Goal: Navigation & Orientation: Find specific page/section

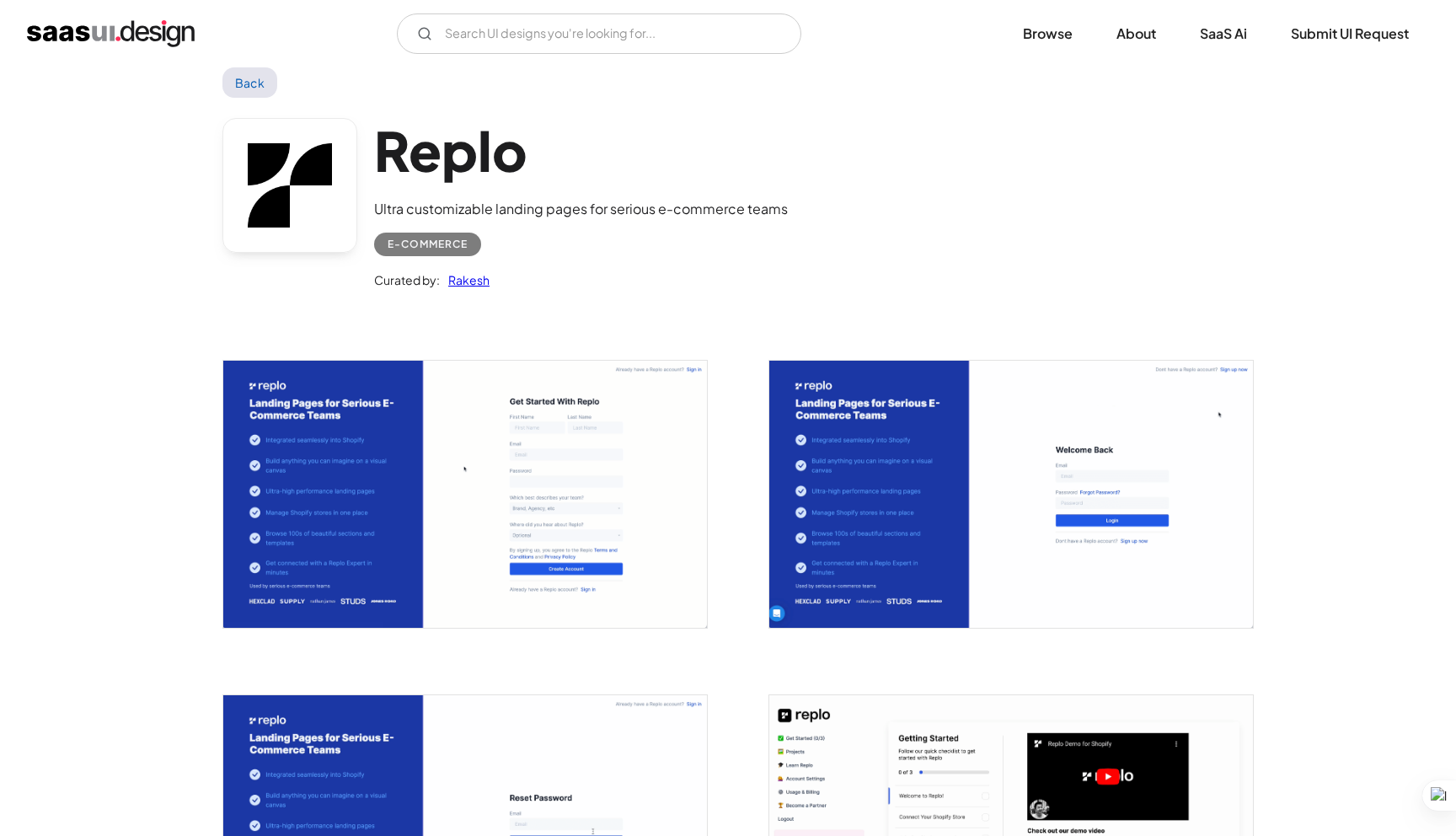
scroll to position [32, 0]
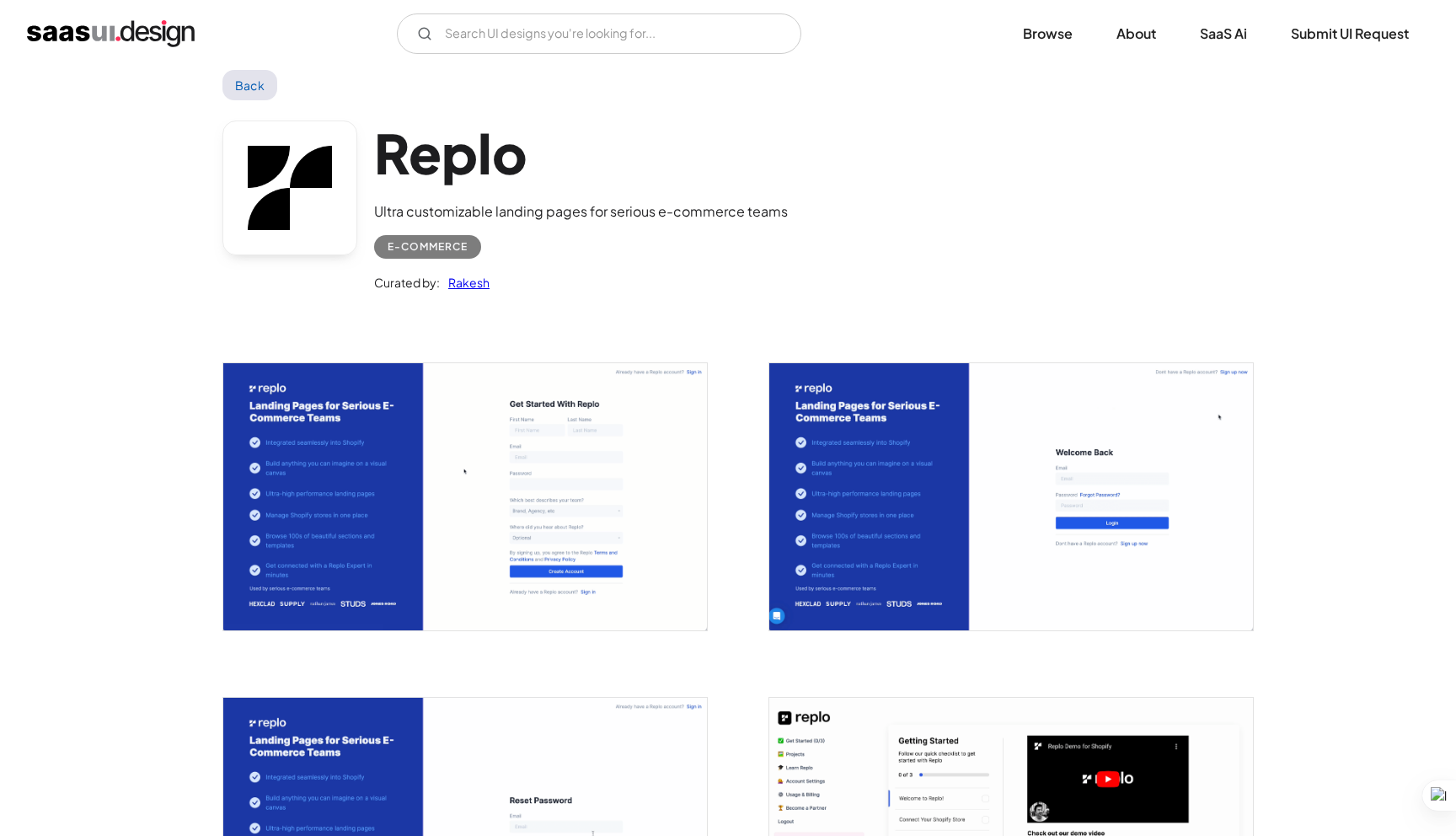
click at [262, 84] on link "Back" at bounding box center [250, 85] width 55 height 31
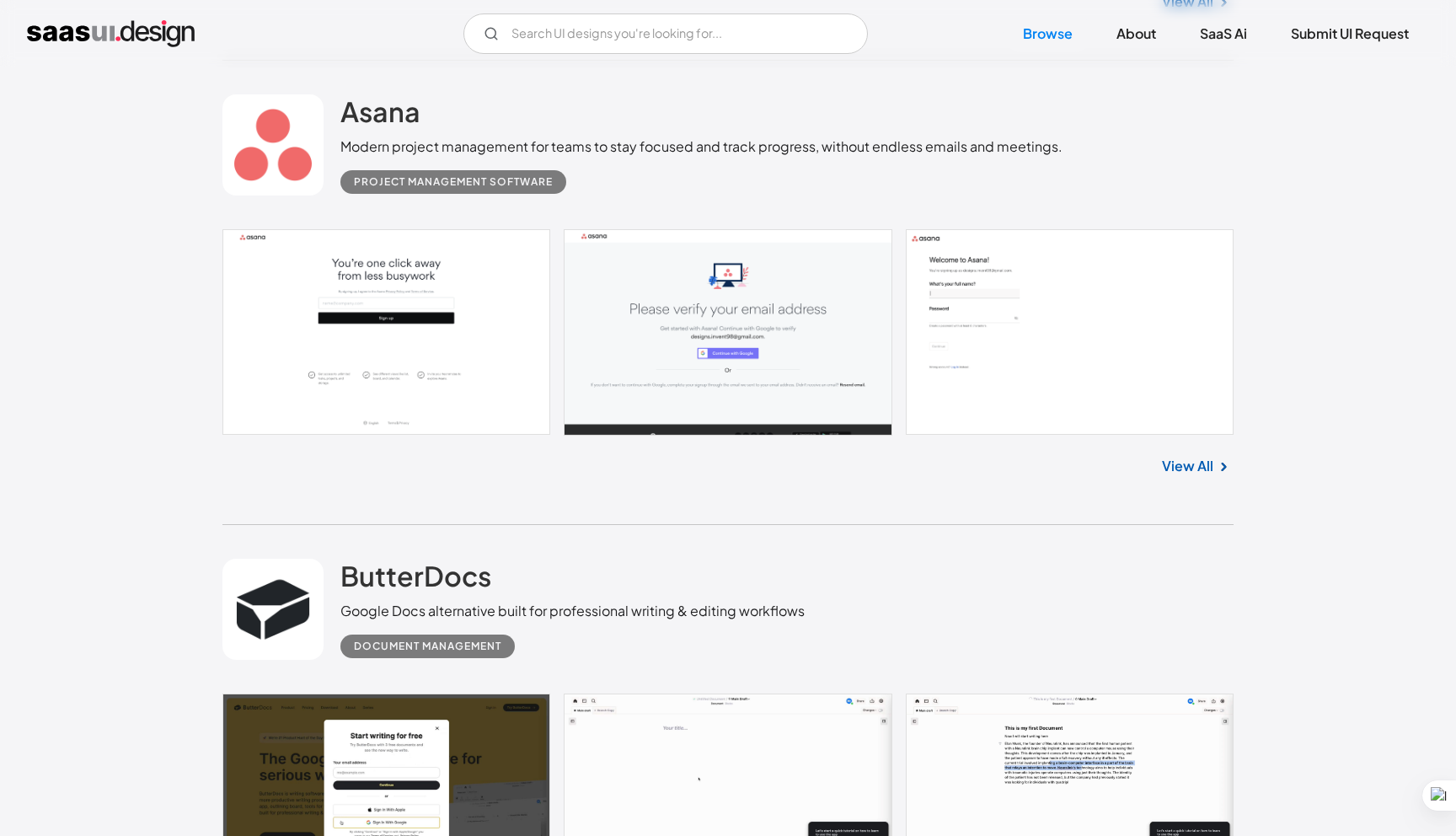
scroll to position [8981, 0]
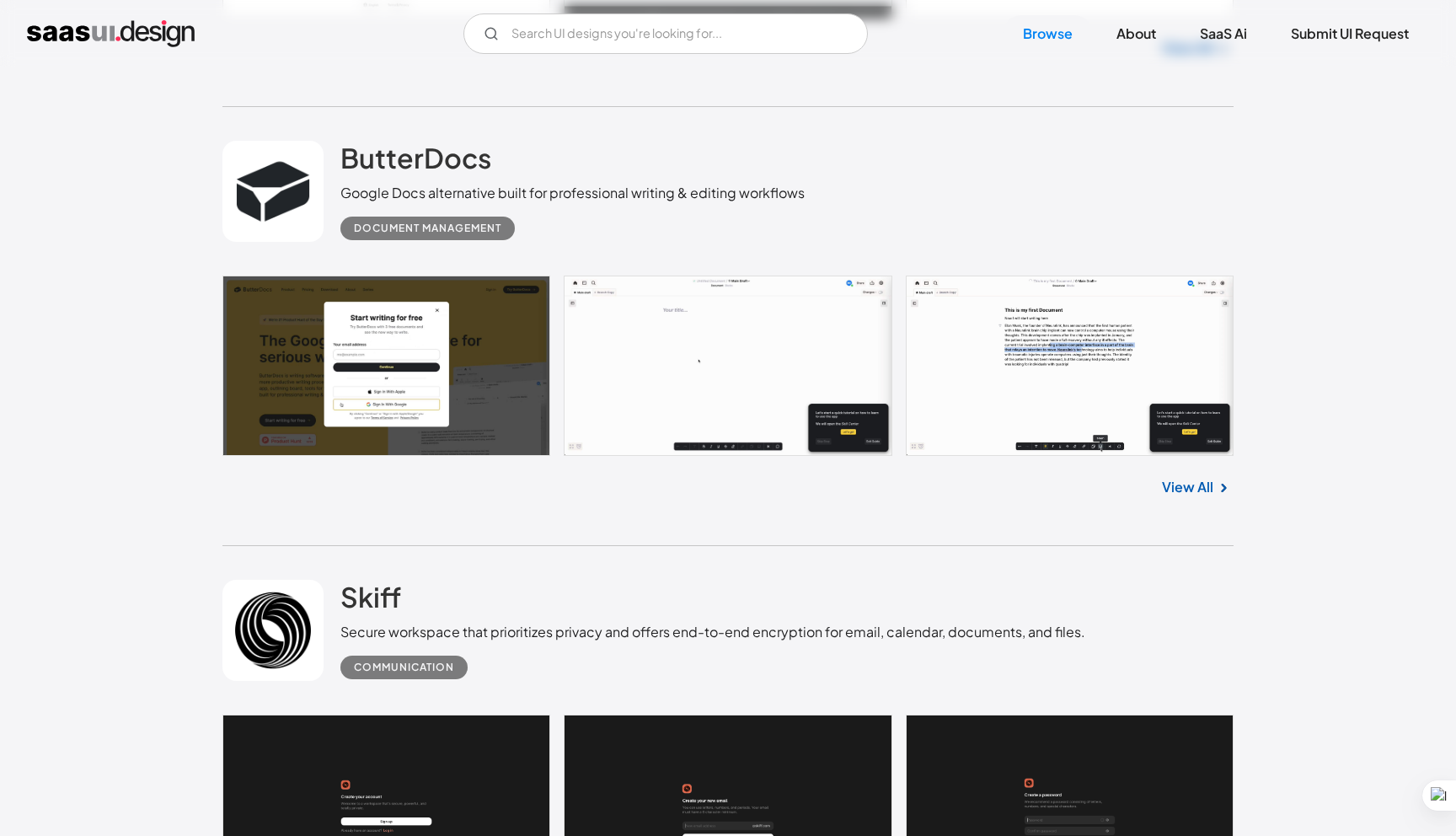
scroll to position [9389, 0]
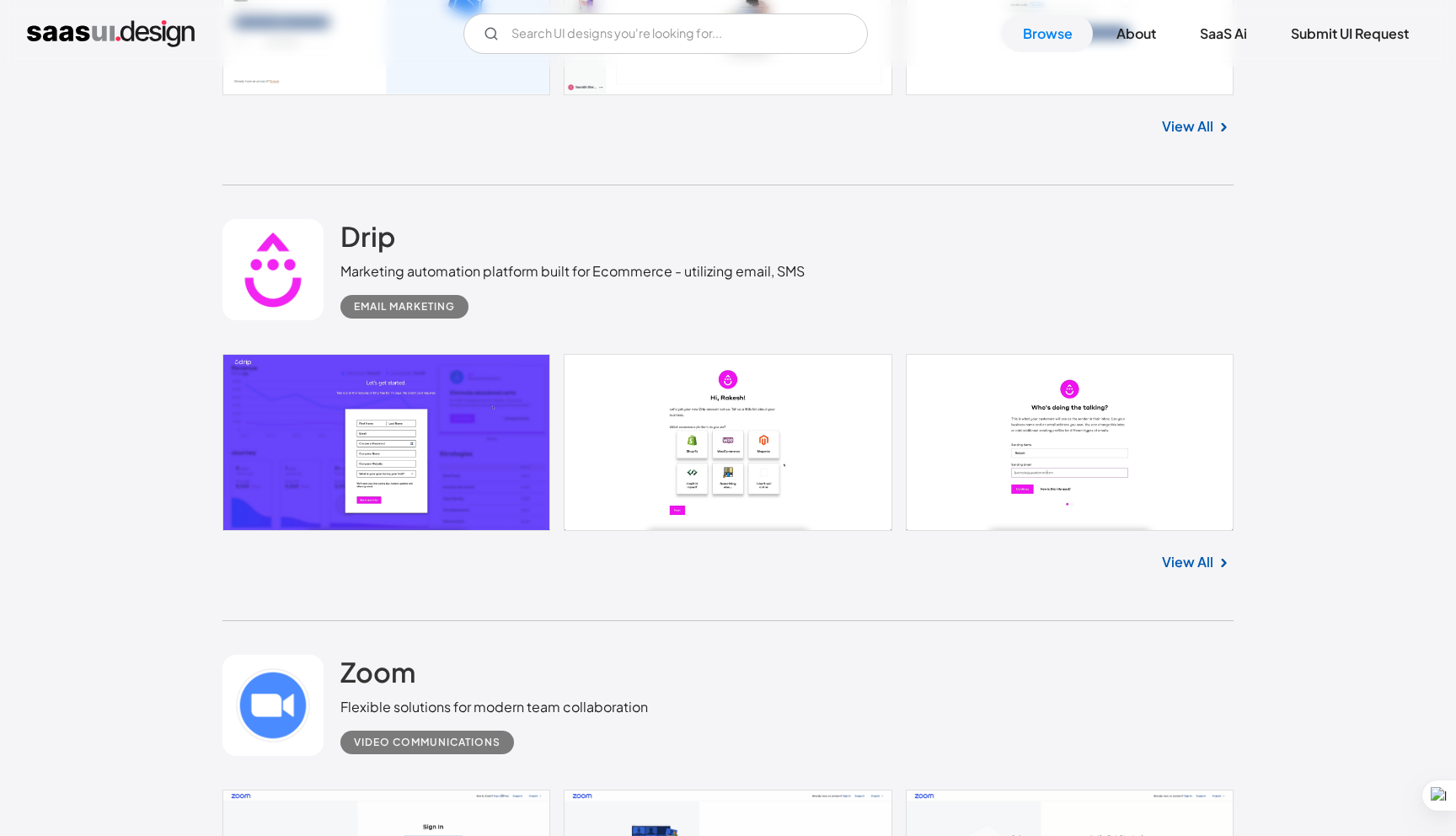
scroll to position [15221, 0]
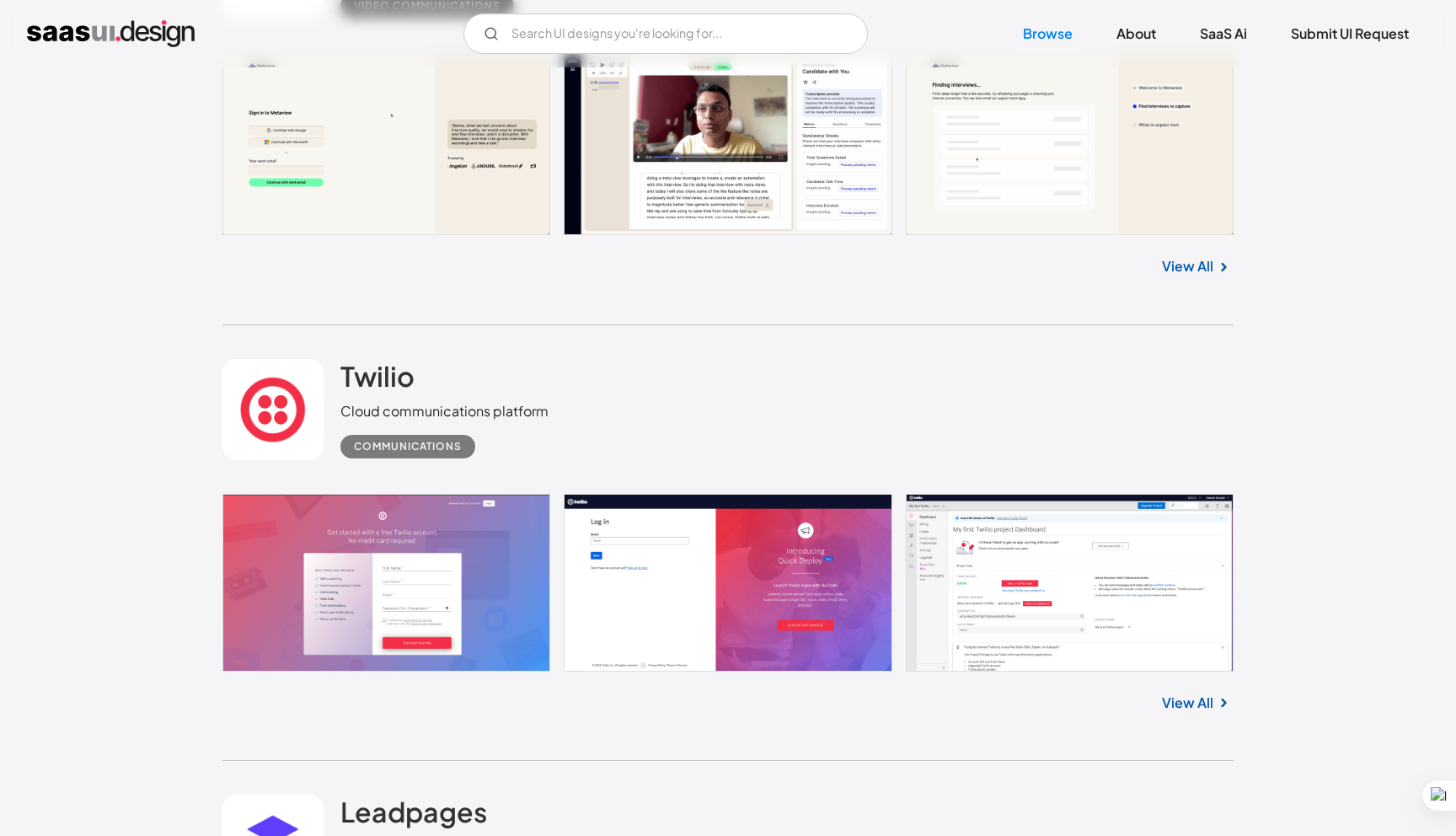
scroll to position [20008, 0]
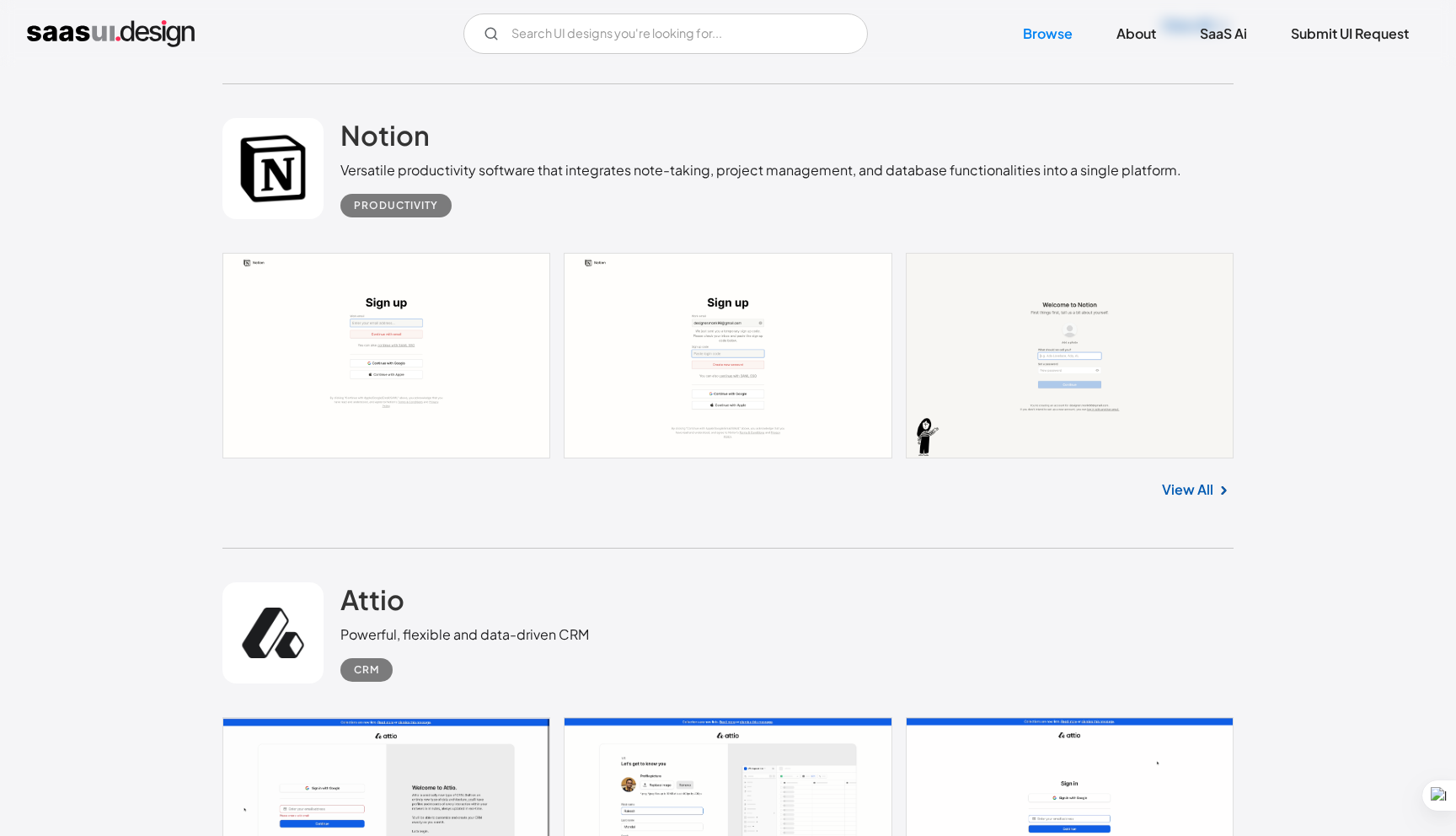
scroll to position [22442, 0]
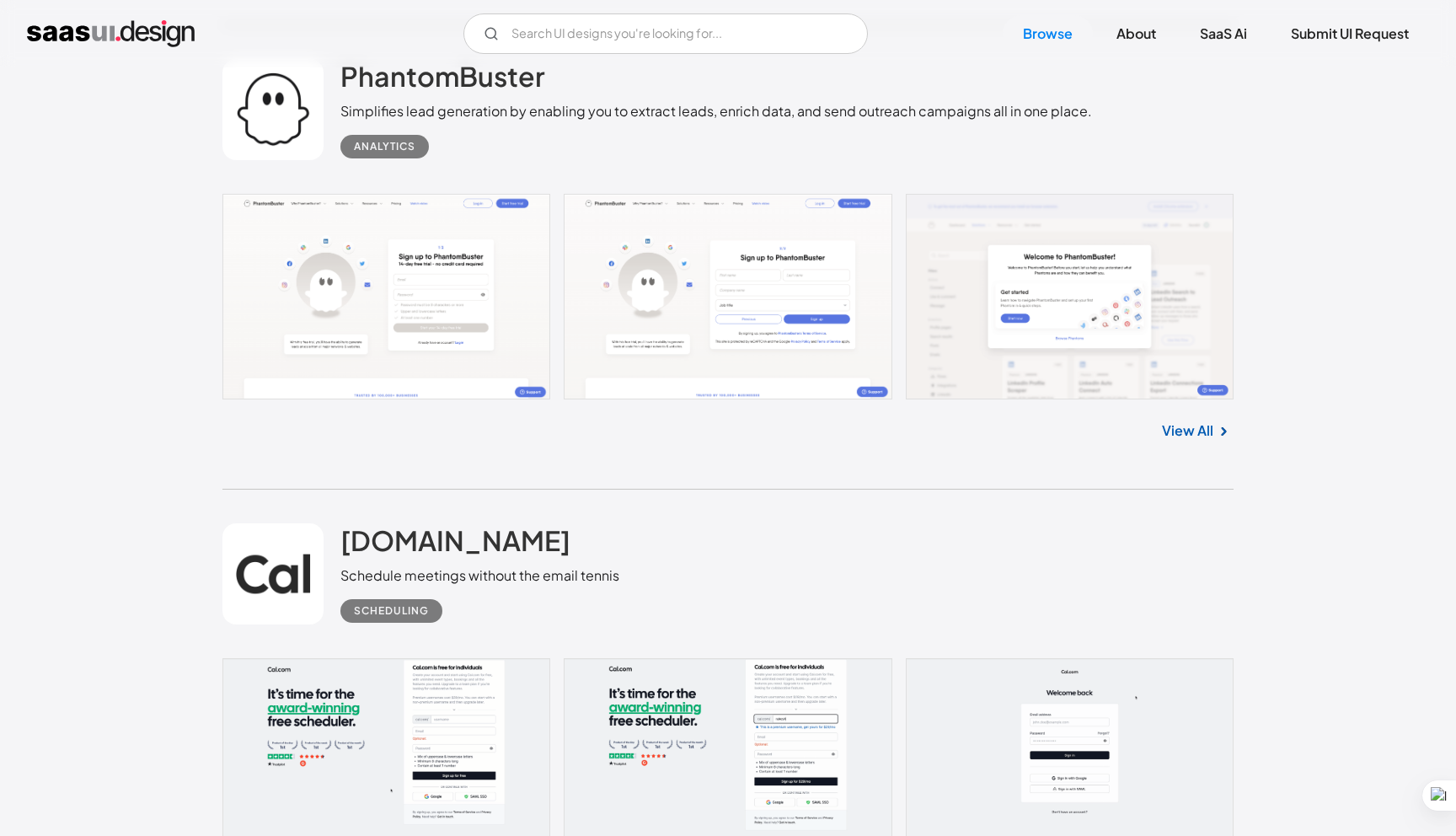
scroll to position [27774, 0]
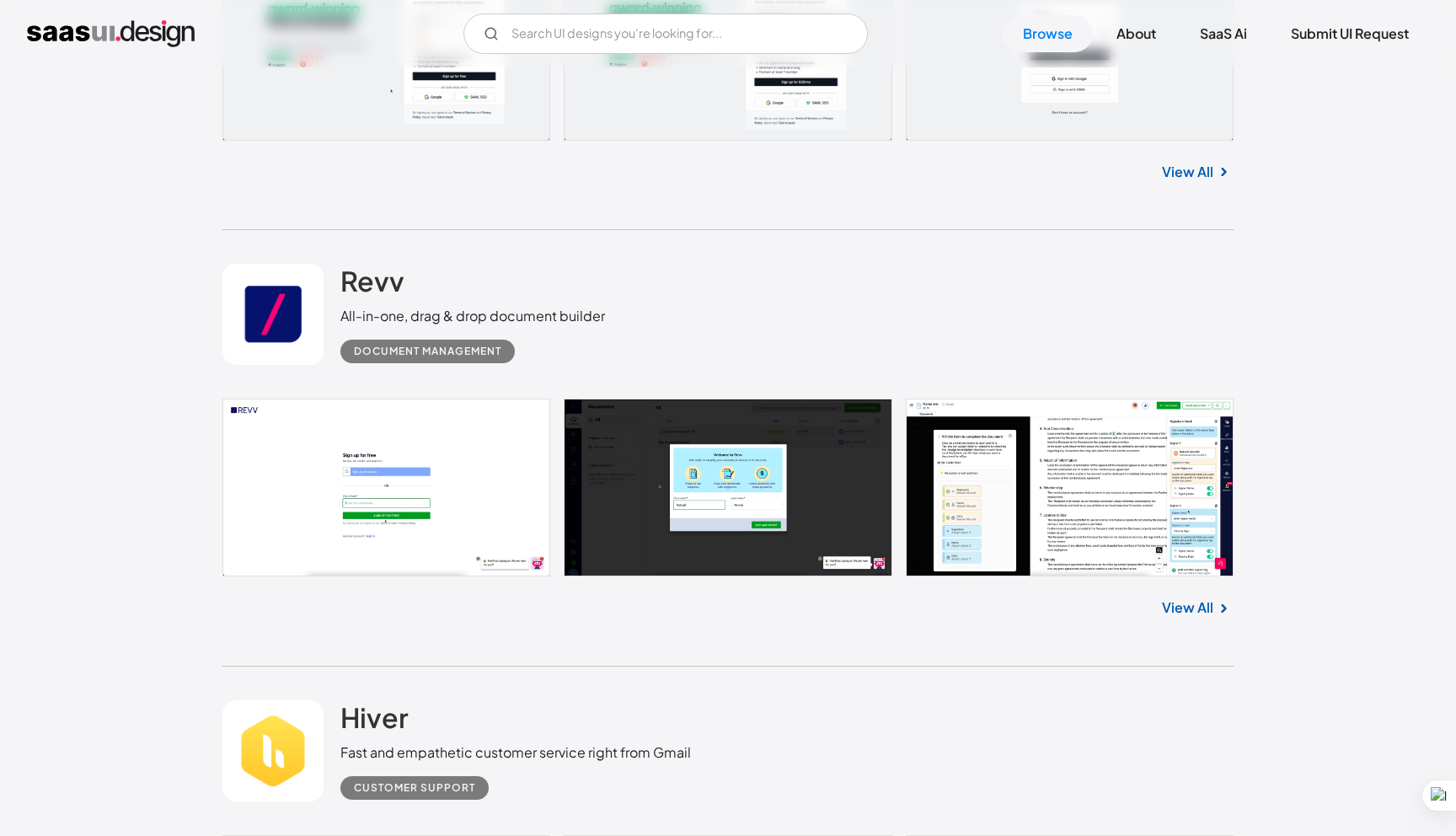
scroll to position [28486, 0]
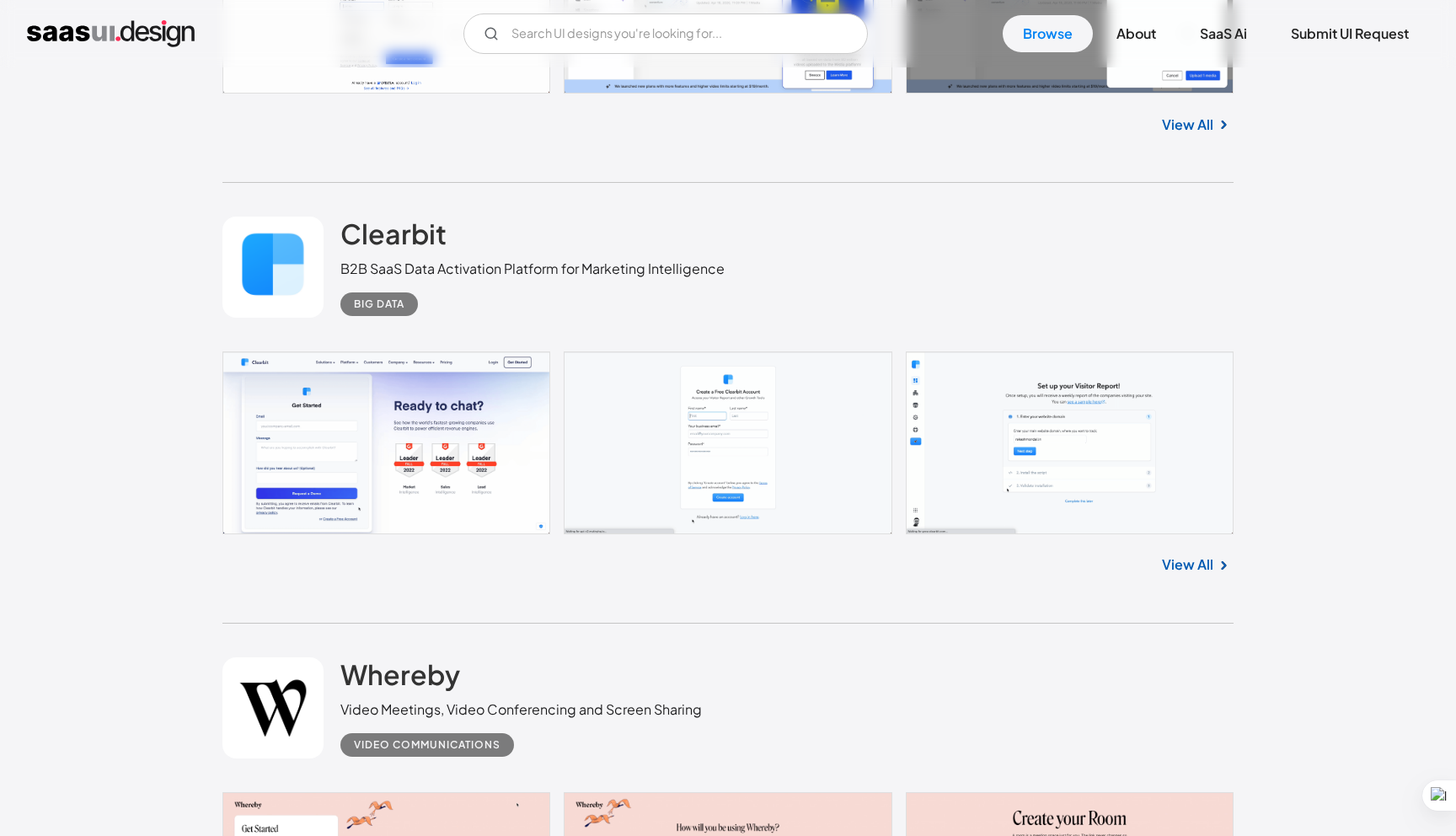
scroll to position [41985, 0]
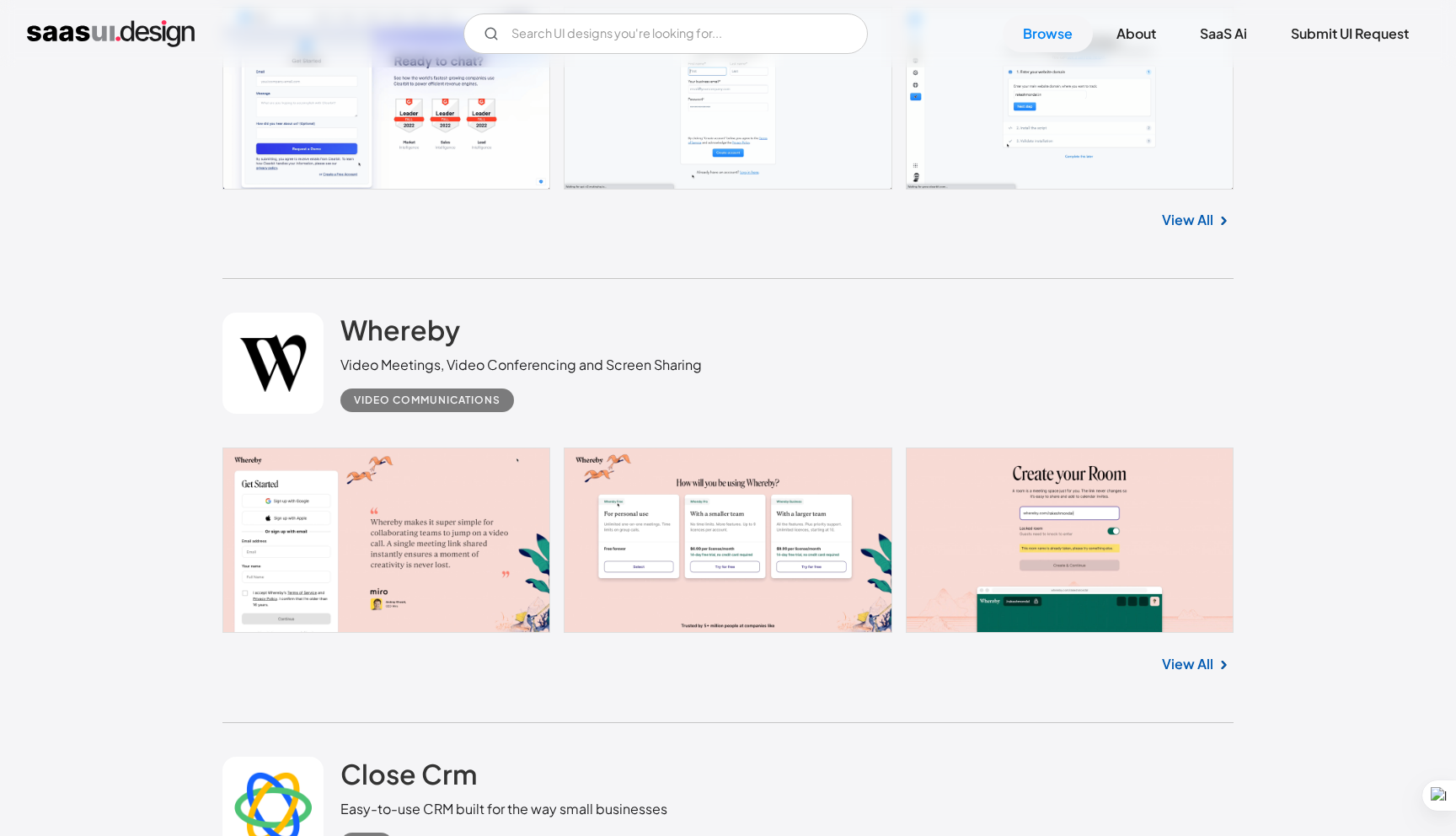
scroll to position [42331, 0]
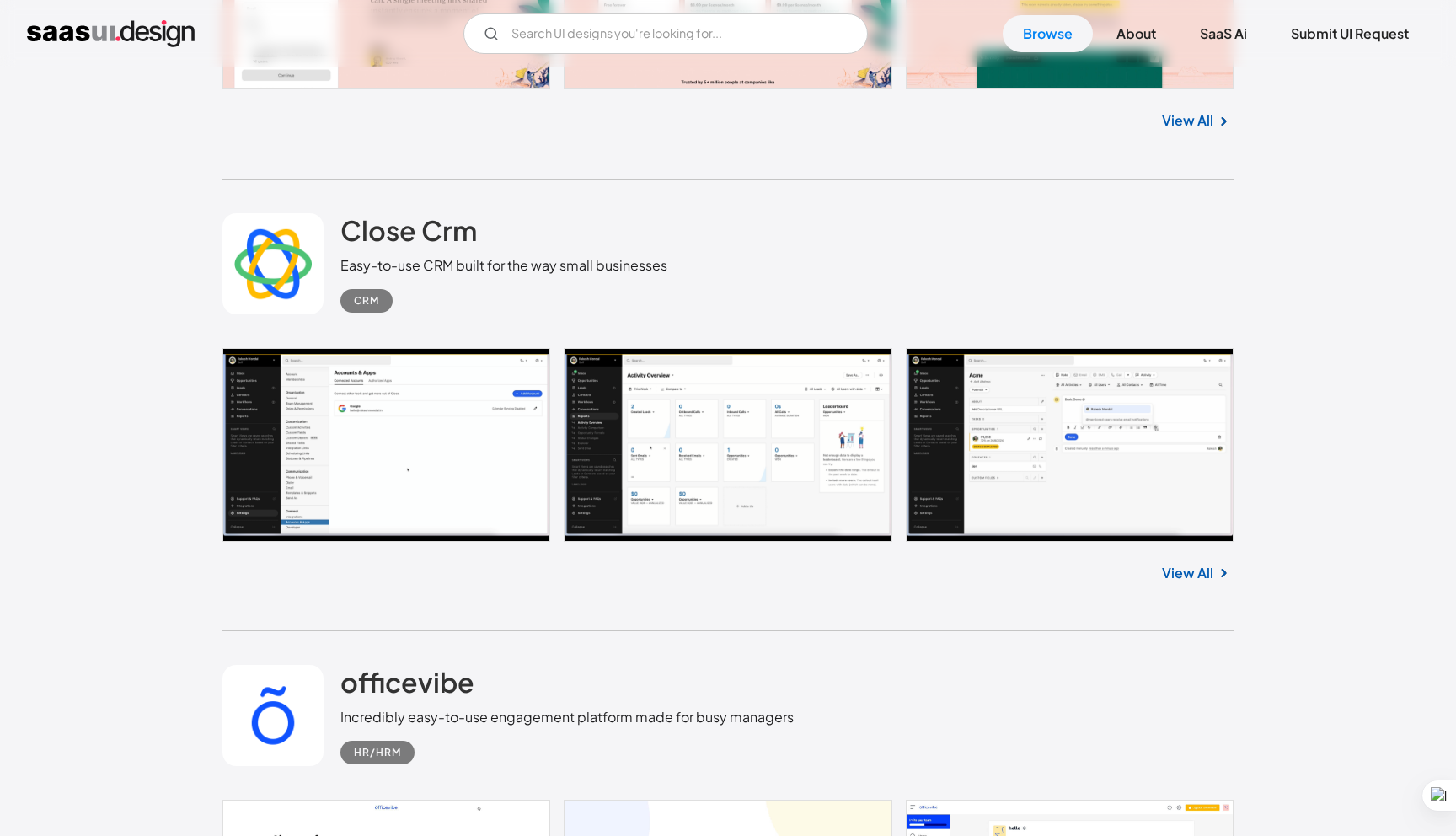
scroll to position [42886, 0]
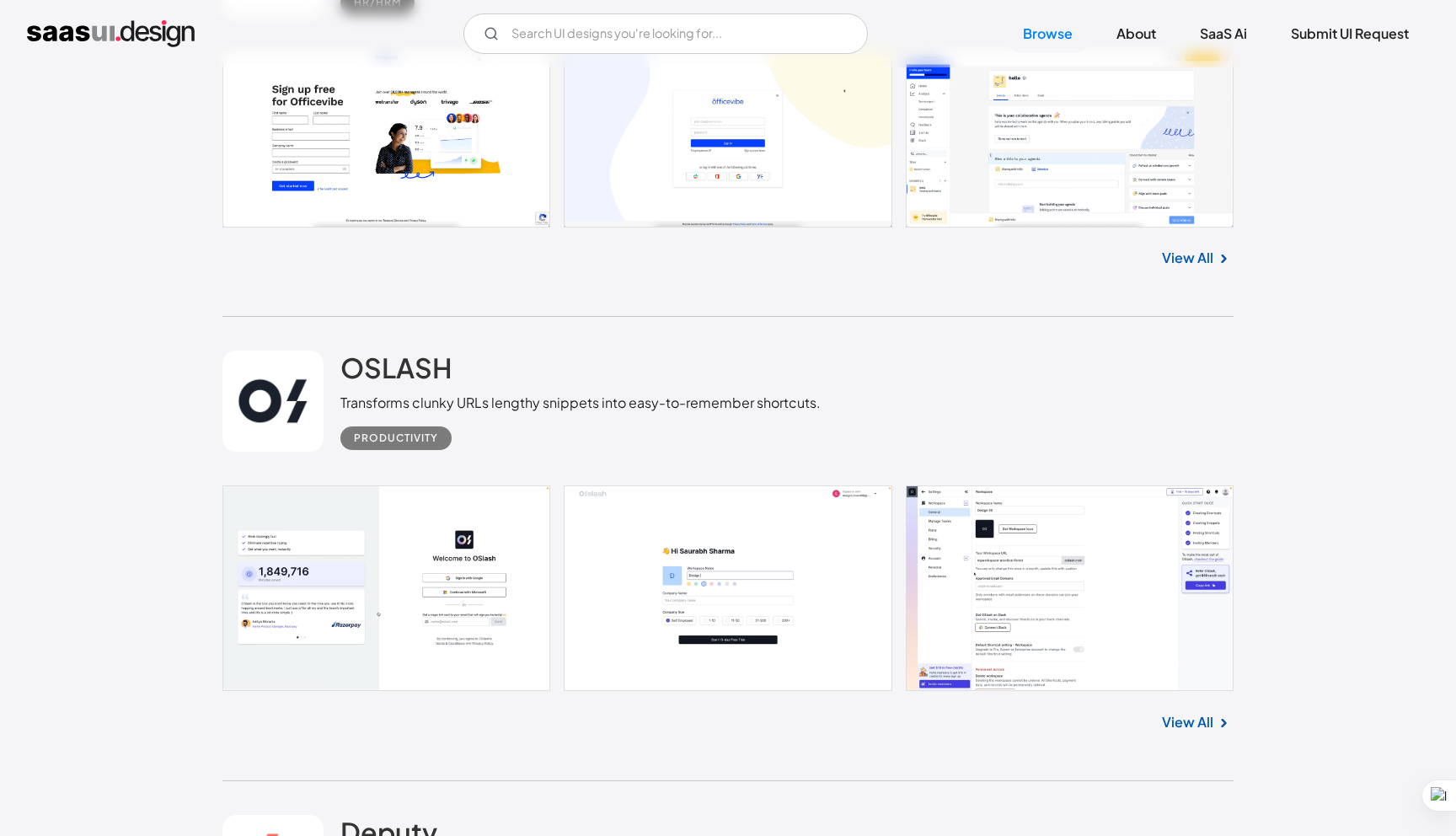
scroll to position [43658, 0]
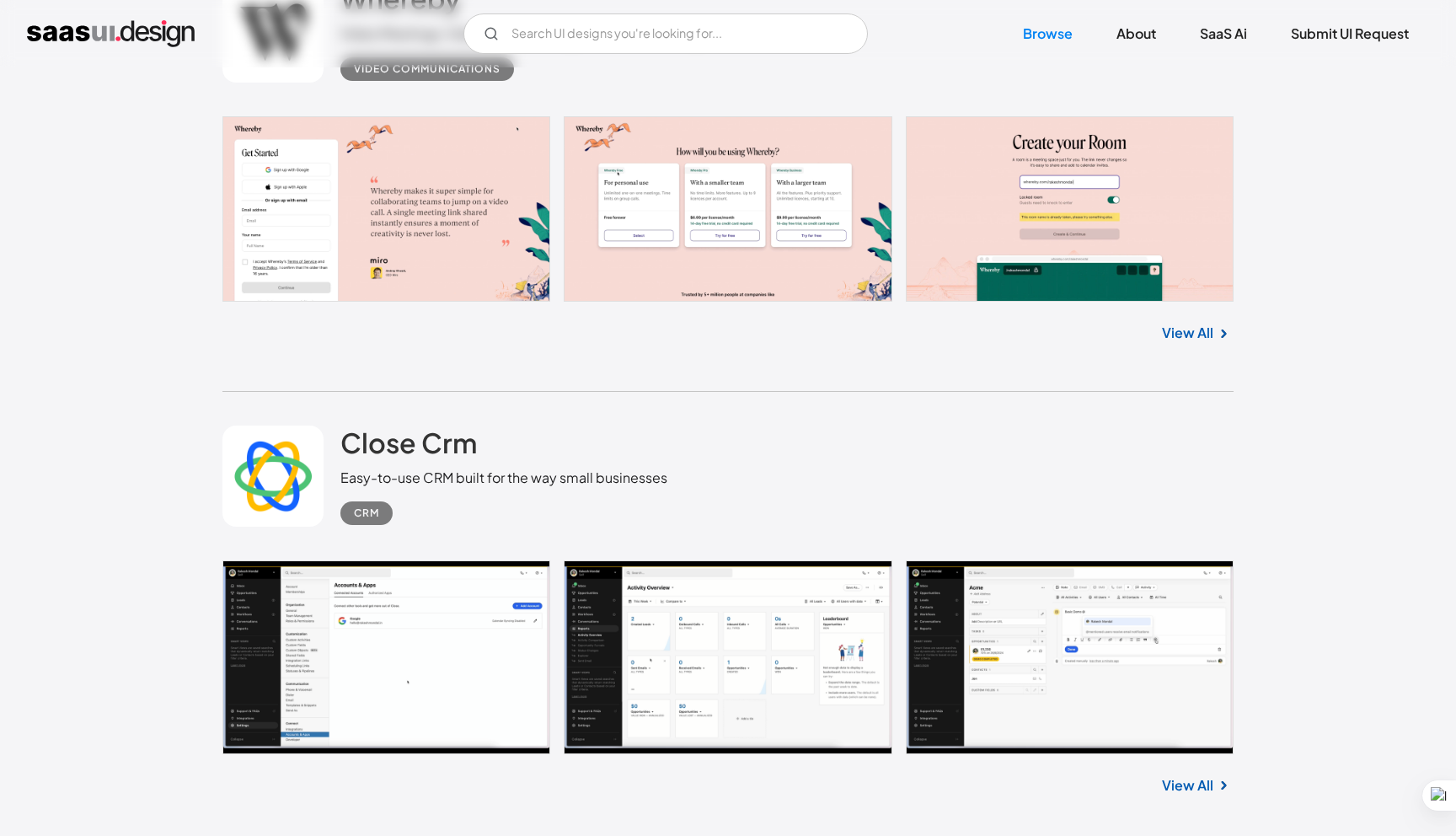
scroll to position [42552, 0]
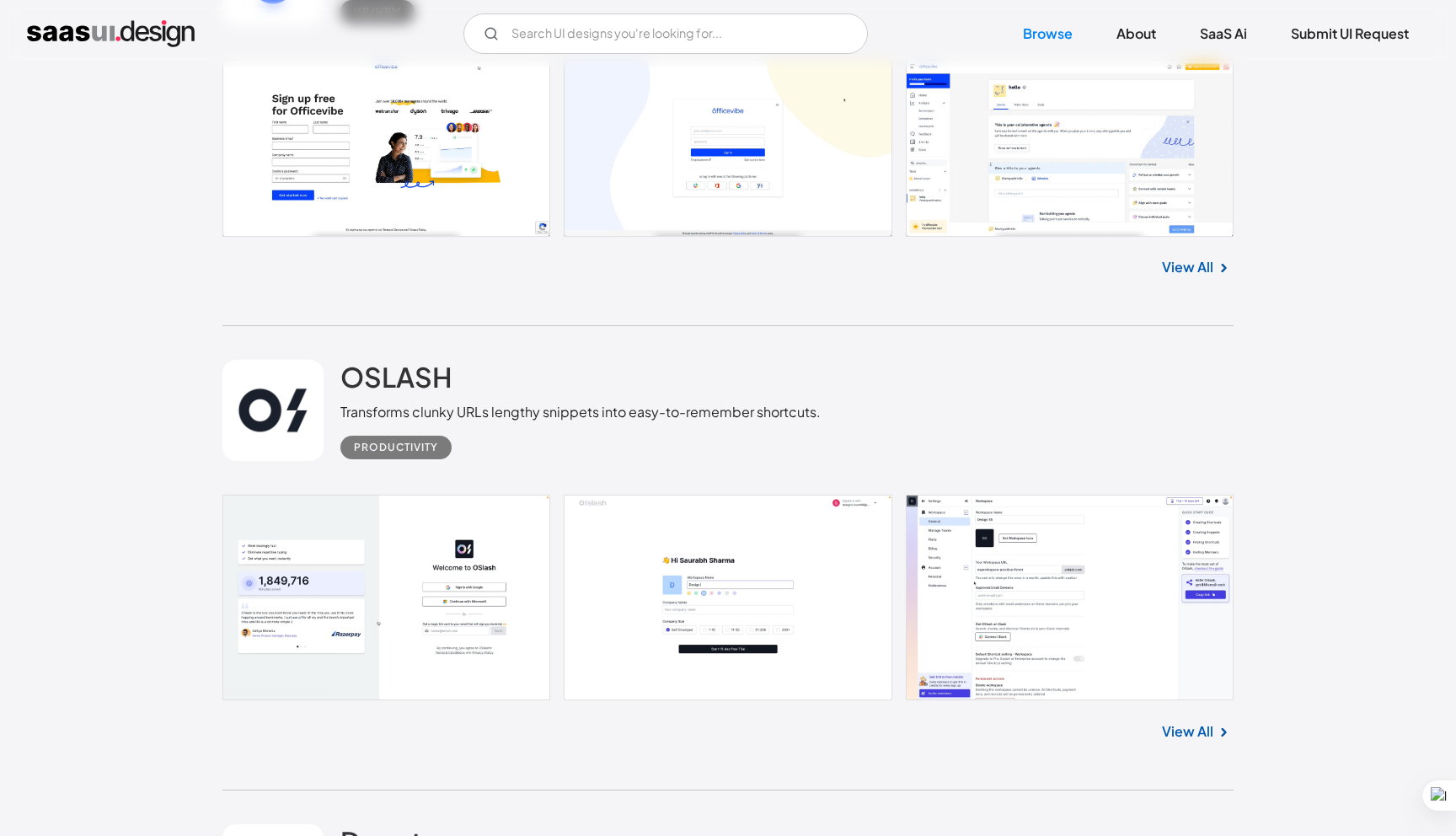
scroll to position [43615, 0]
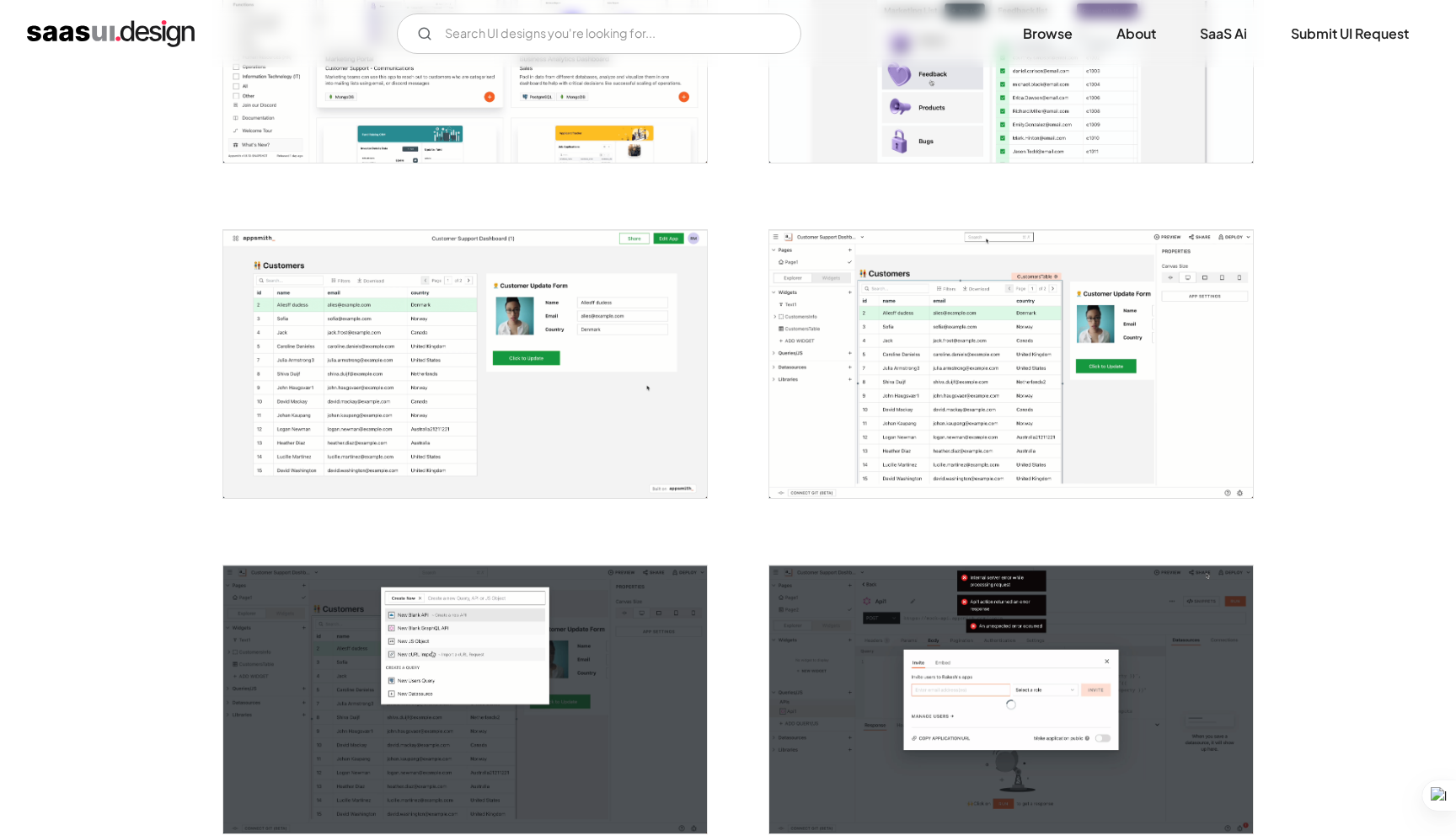
scroll to position [3179, 0]
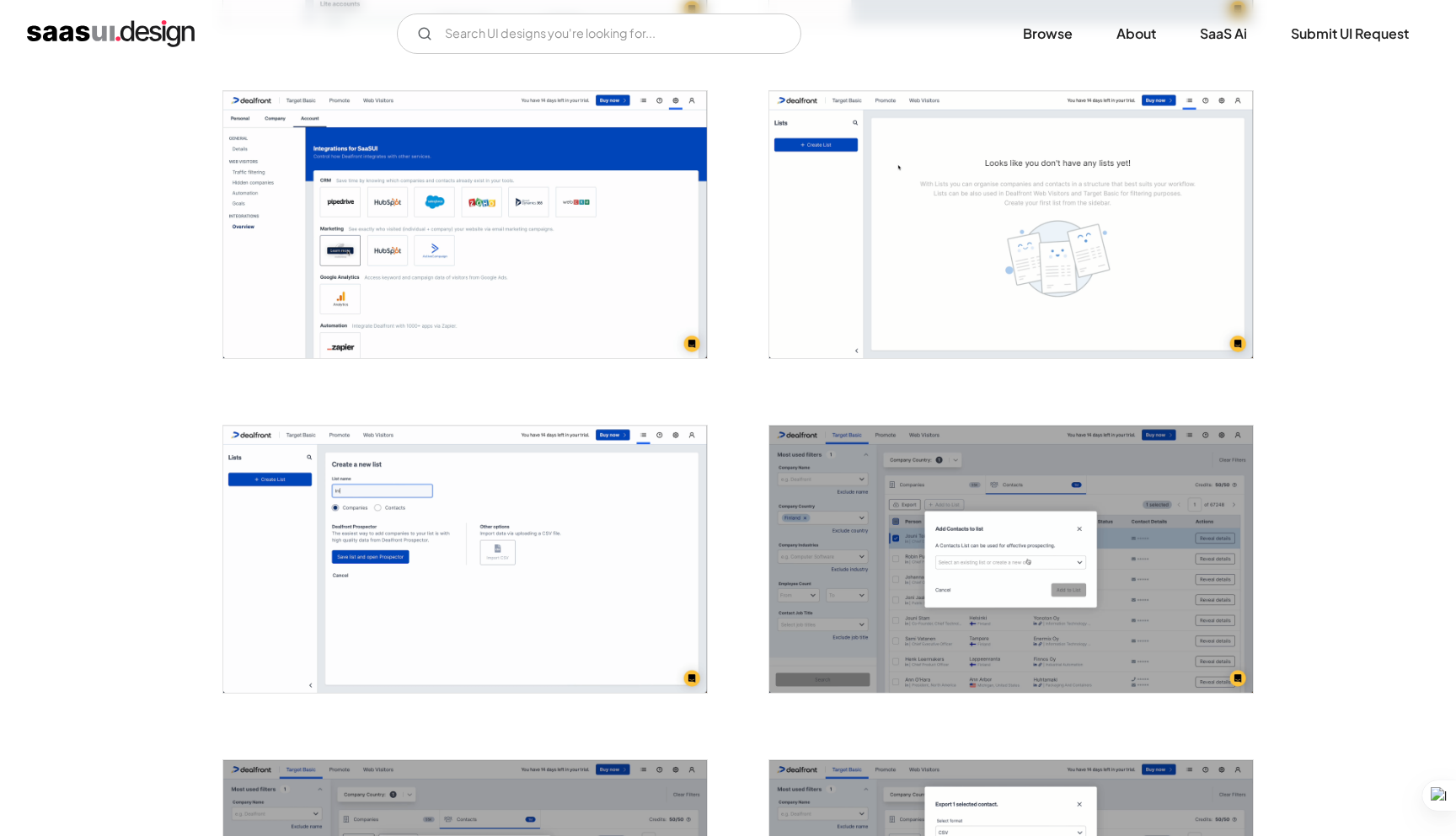
scroll to position [2969, 0]
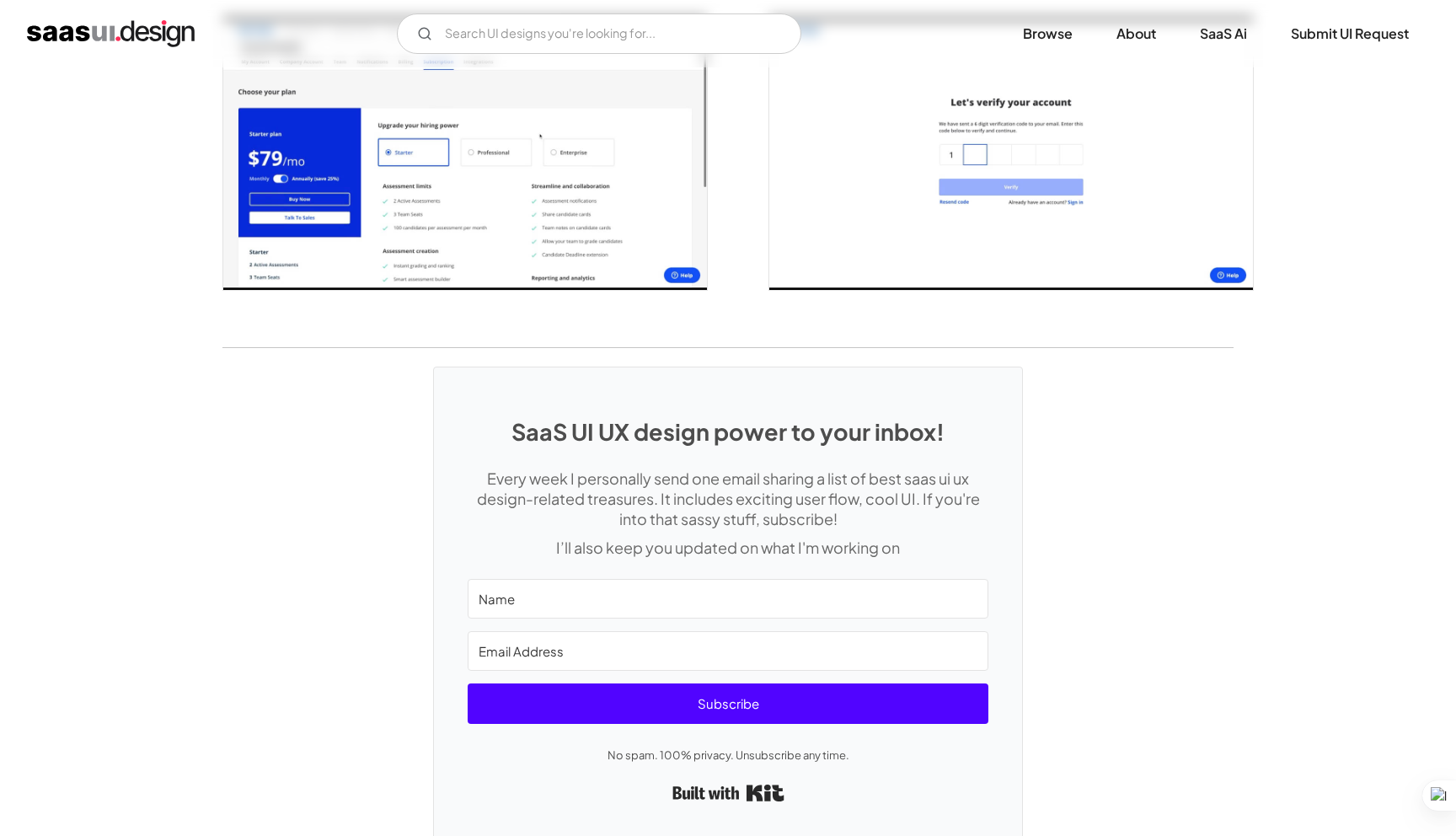
scroll to position [3495, 0]
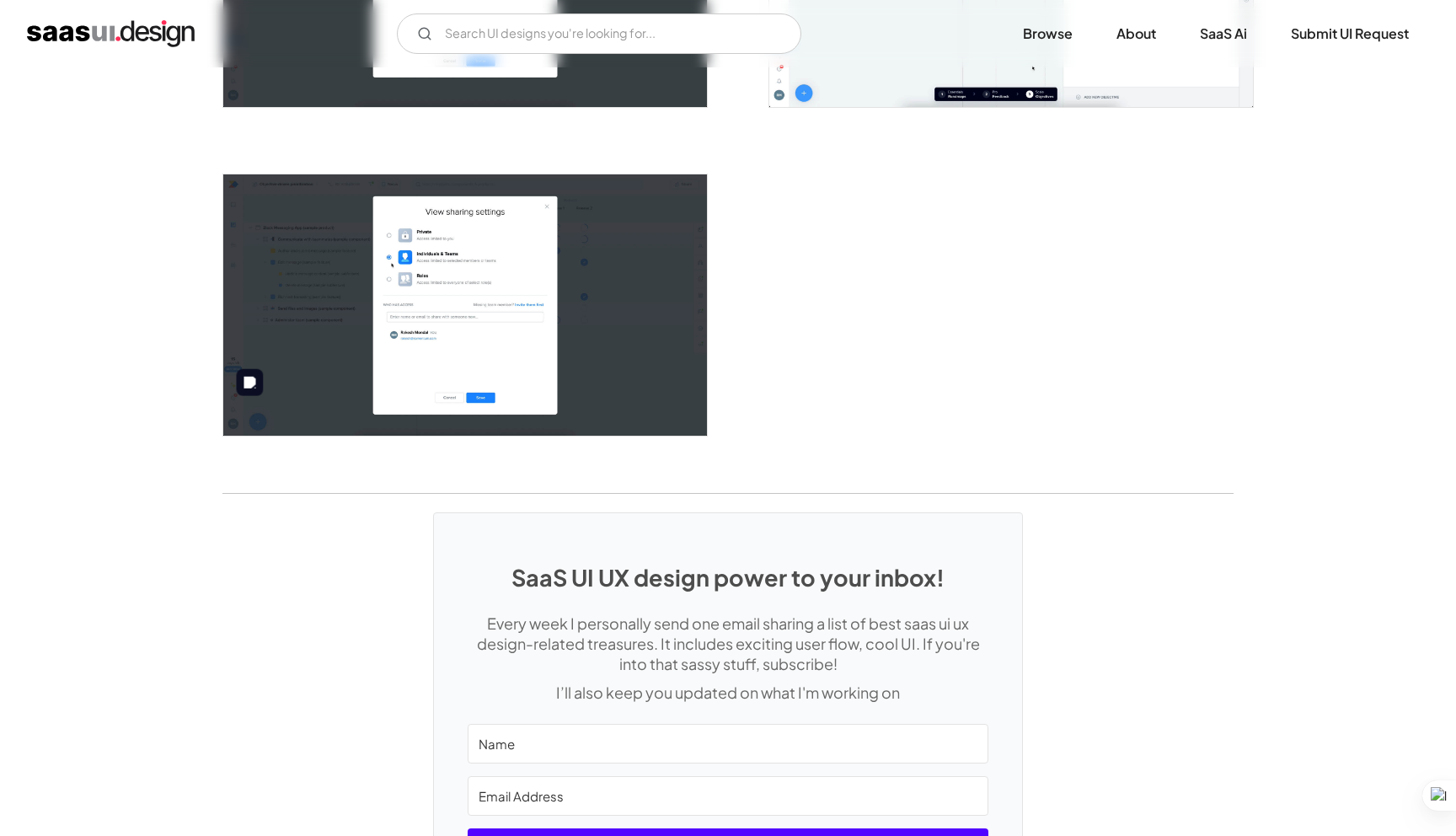
scroll to position [3379, 0]
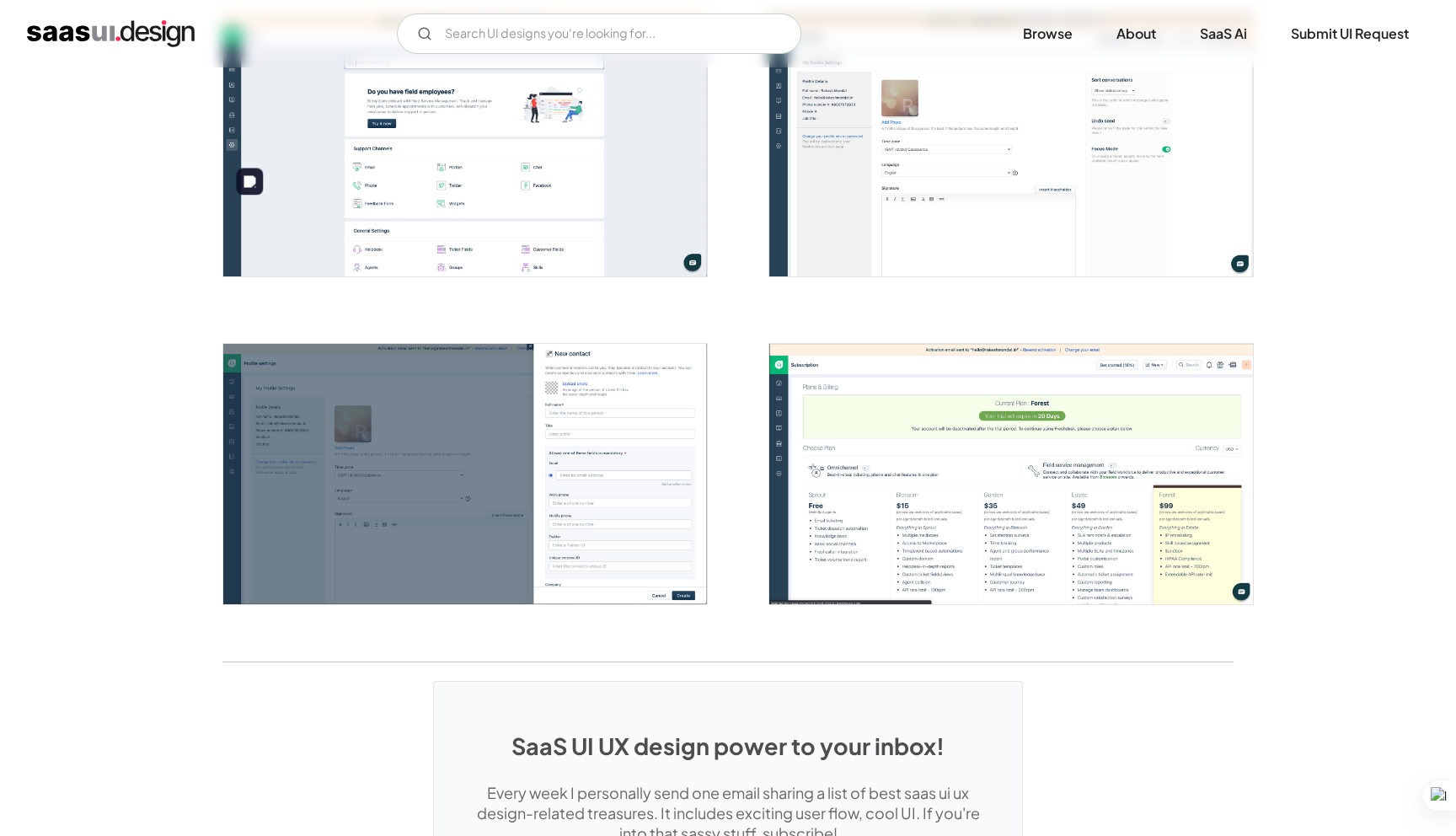
scroll to position [4004, 0]
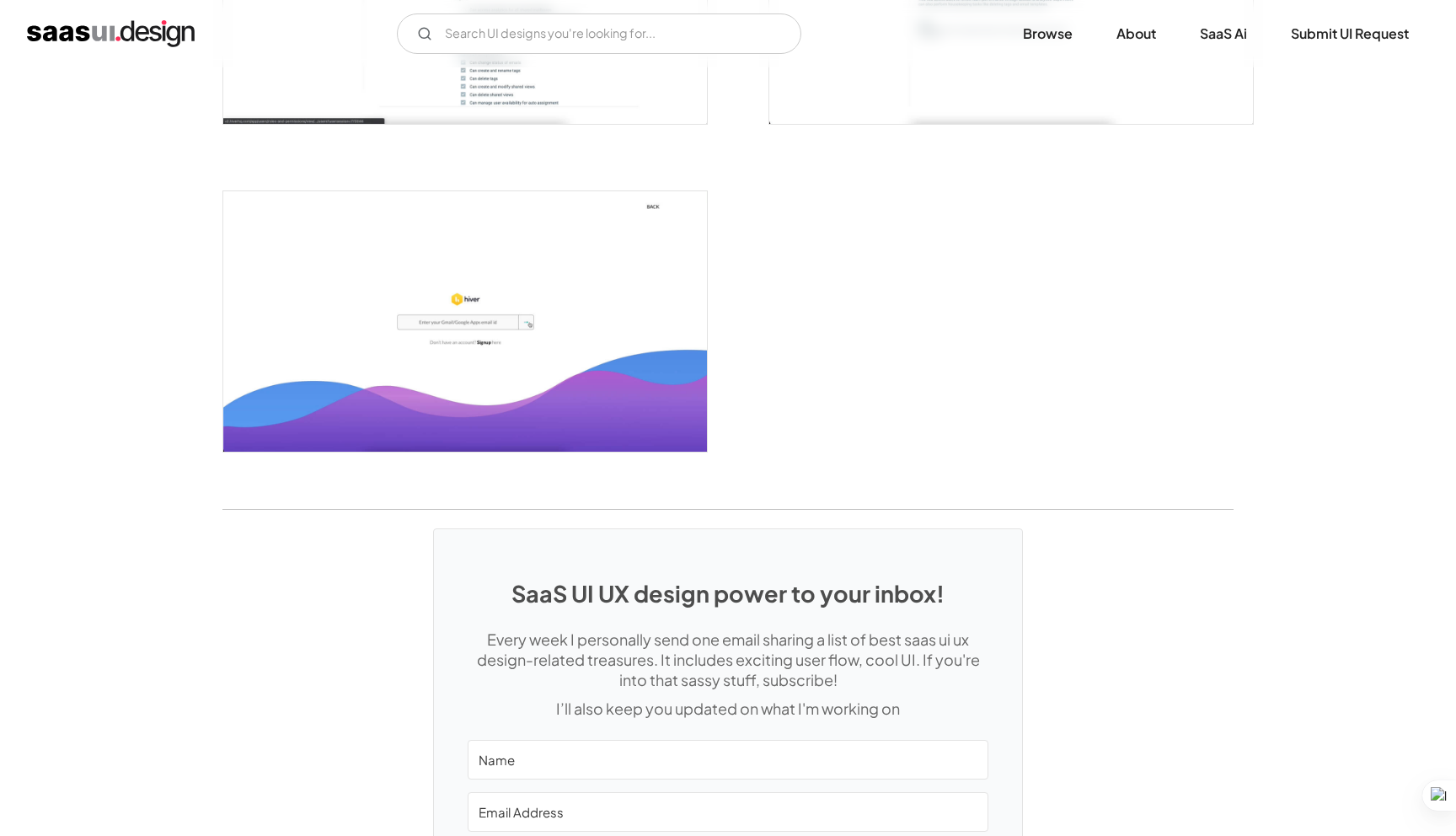
scroll to position [3827, 0]
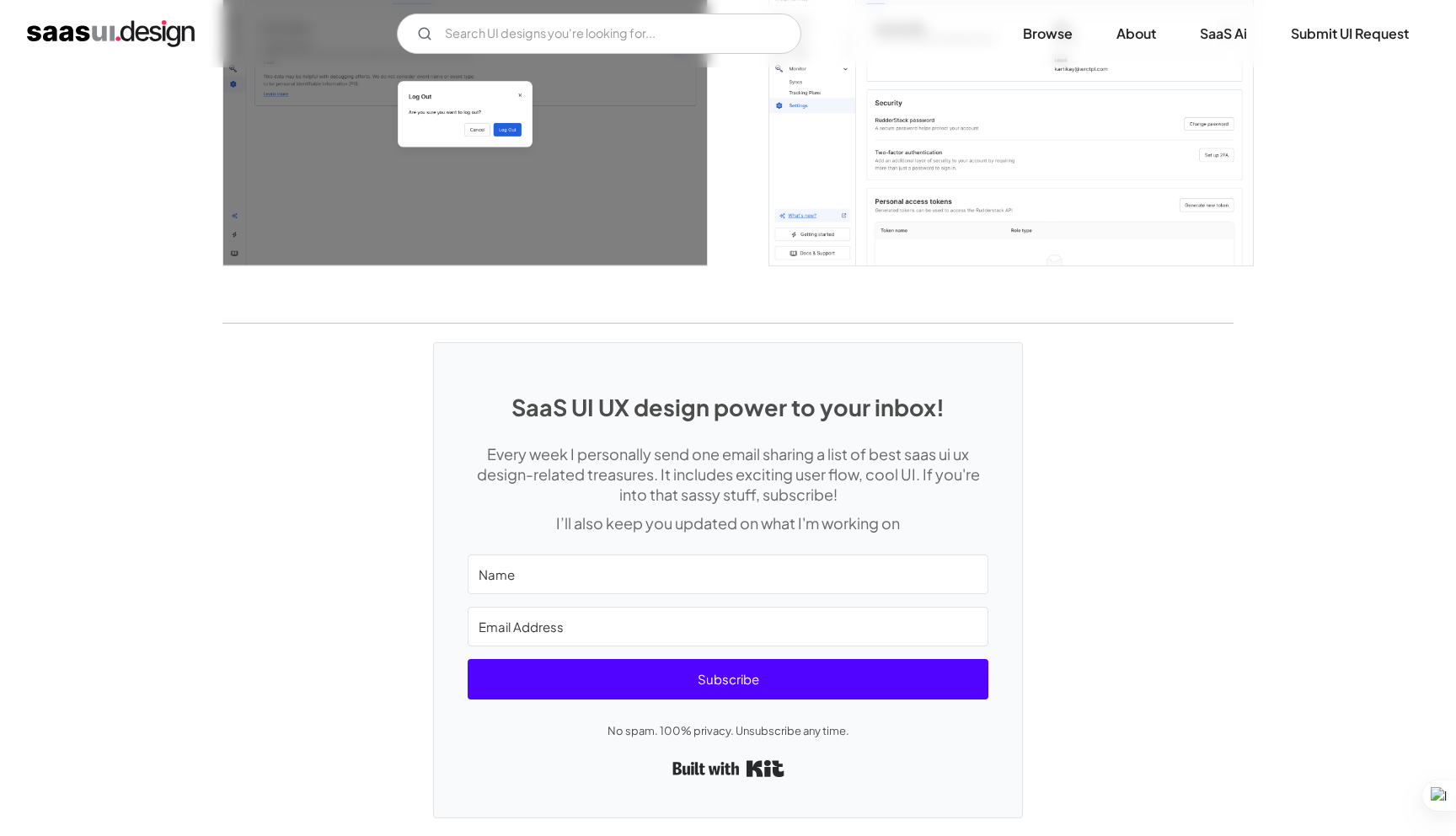
scroll to position [3430, 0]
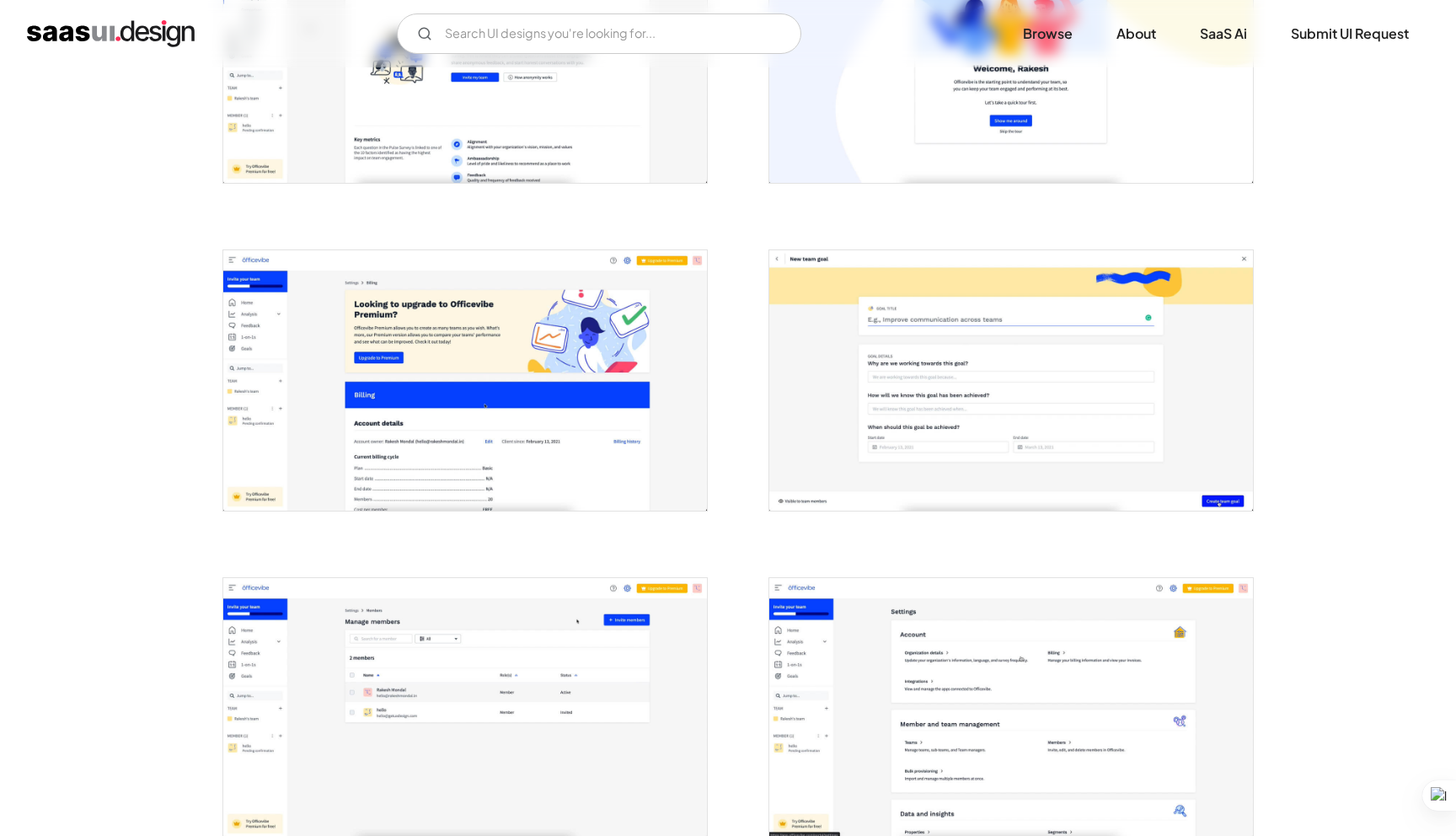
scroll to position [3416, 0]
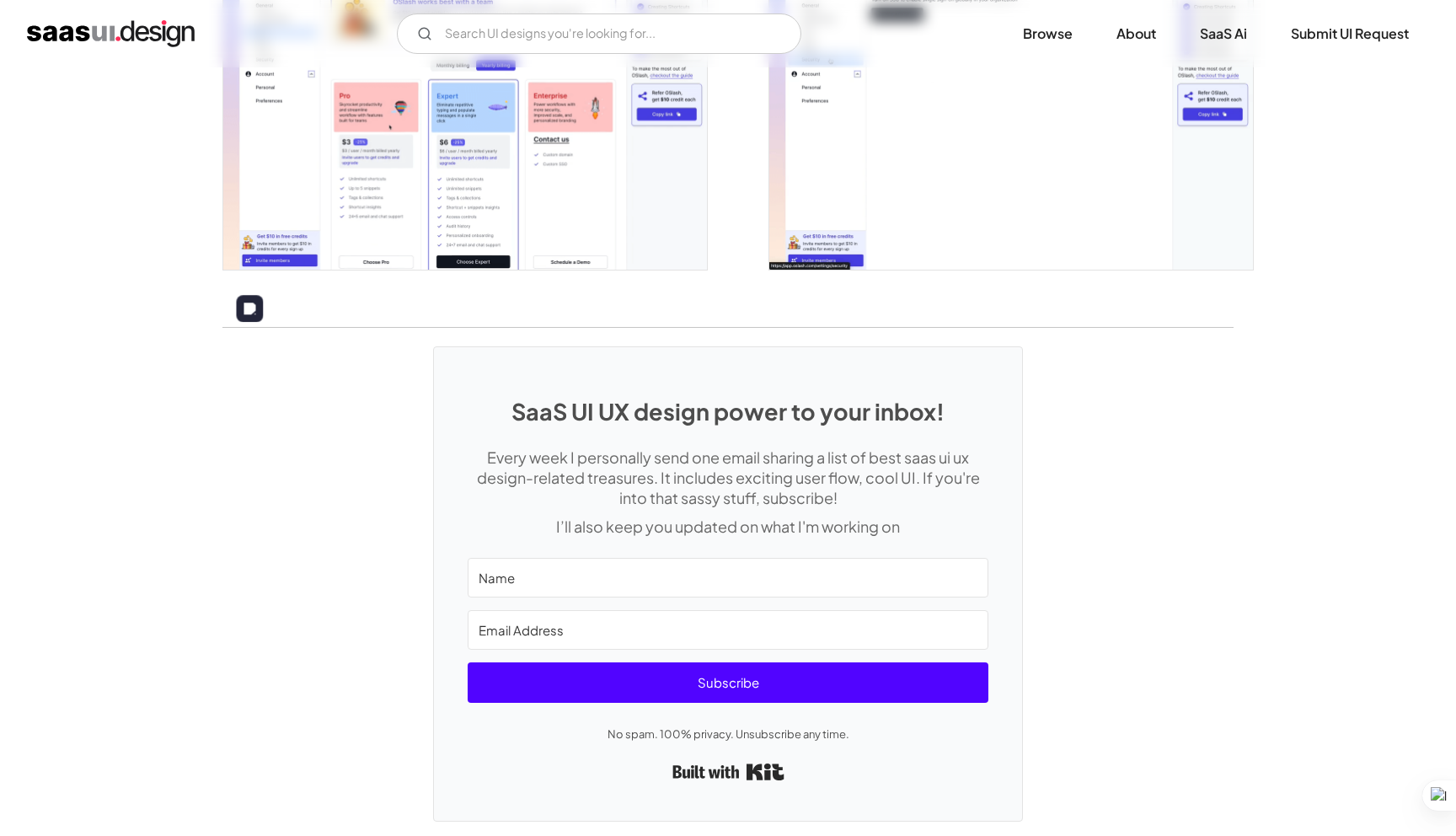
scroll to position [3797, 0]
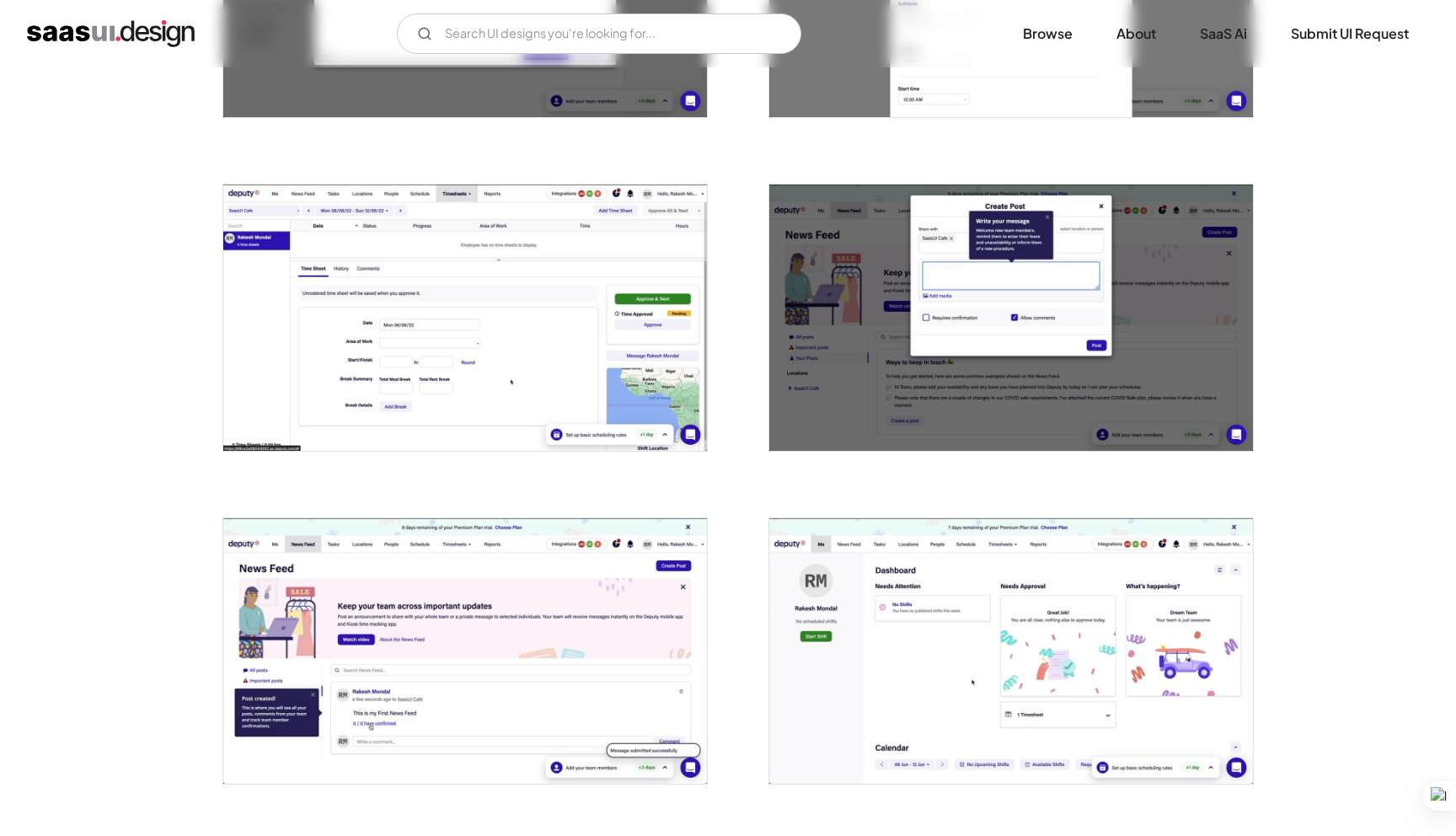
scroll to position [1554, 0]
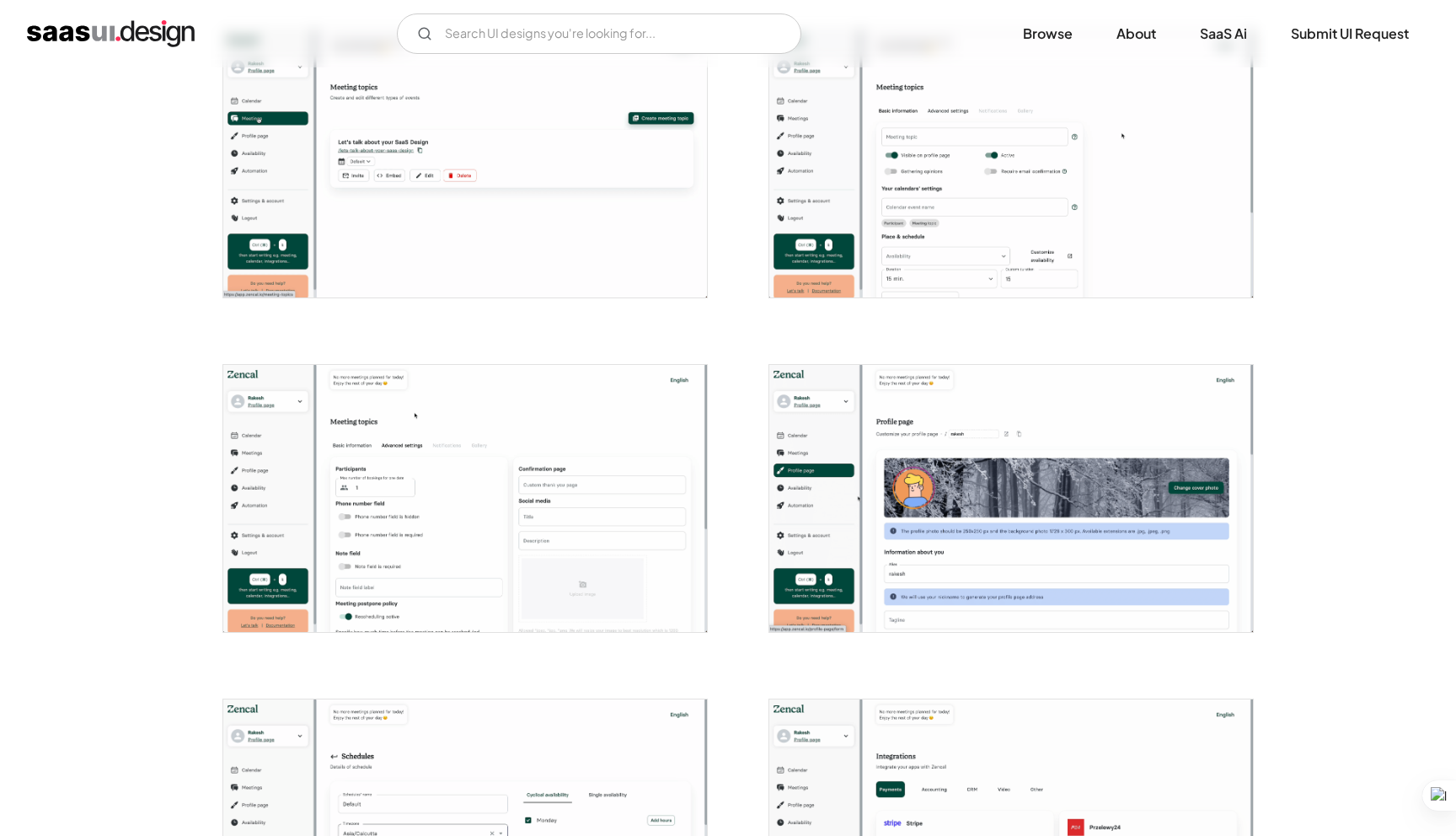
scroll to position [2635, 0]
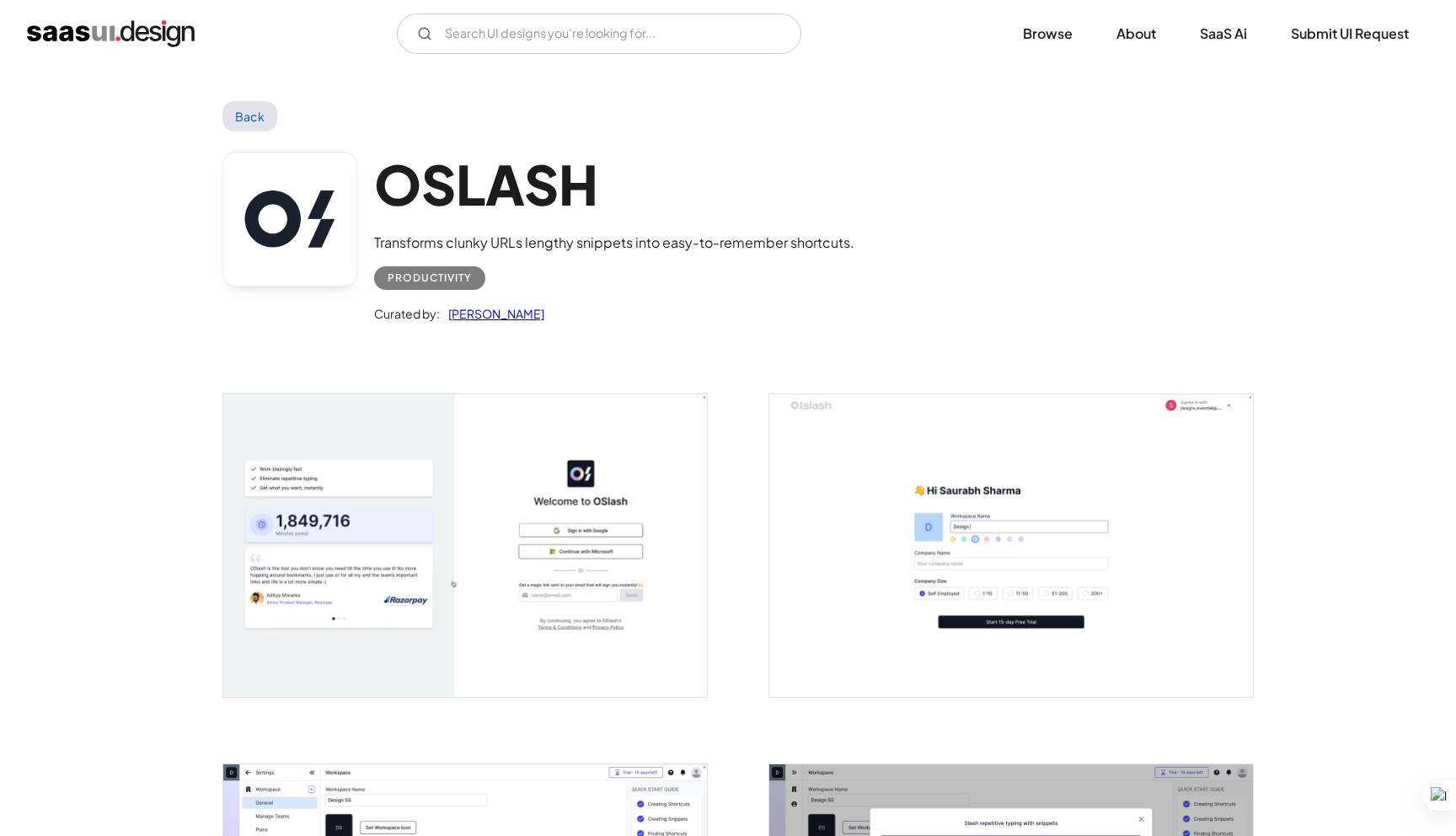
click at [243, 116] on link "Back" at bounding box center [250, 116] width 55 height 31
